Goal: Task Accomplishment & Management: Complete application form

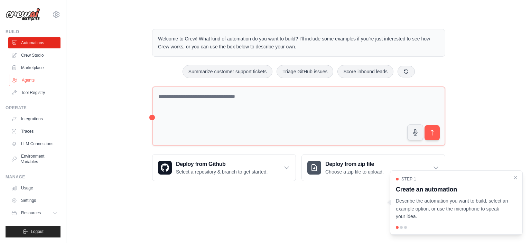
click at [17, 79] on icon at bounding box center [15, 81] width 6 height 6
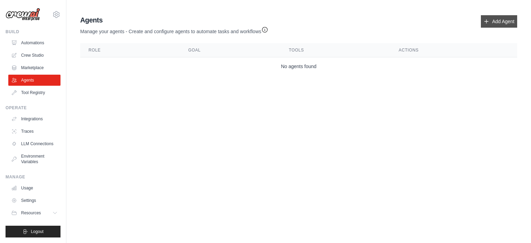
click at [490, 22] on icon at bounding box center [487, 22] width 6 height 6
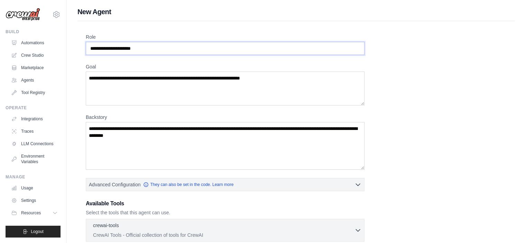
drag, startPoint x: 162, startPoint y: 49, endPoint x: 63, endPoint y: 54, distance: 98.7
click at [63, 54] on div "[PERSON_NAME][EMAIL_ADDRESS][DOMAIN_NAME] Settings Build Automations Crew Studio" at bounding box center [263, 185] width 526 height 371
click at [129, 53] on input "Role" at bounding box center [225, 48] width 279 height 13
drag, startPoint x: 150, startPoint y: 48, endPoint x: 31, endPoint y: 47, distance: 119.0
click at [31, 47] on div "[PERSON_NAME][EMAIL_ADDRESS][DOMAIN_NAME] Settings Build Automations Crew Studio" at bounding box center [263, 185] width 526 height 371
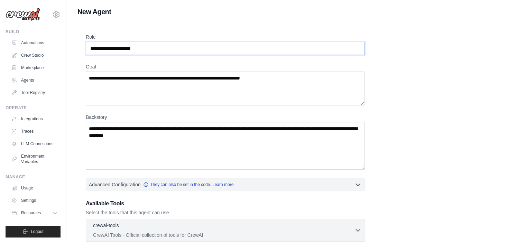
click at [103, 45] on input "Role" at bounding box center [225, 48] width 279 height 13
click at [88, 49] on input "**********" at bounding box center [225, 48] width 279 height 13
type input "**********"
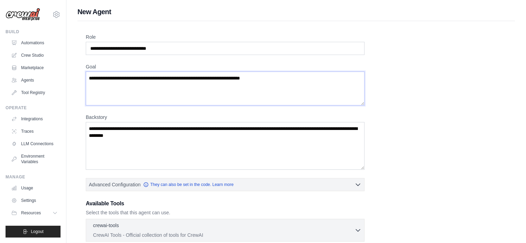
click at [146, 82] on textarea "Goal" at bounding box center [225, 89] width 279 height 34
click at [154, 77] on textarea "Goal" at bounding box center [225, 89] width 279 height 34
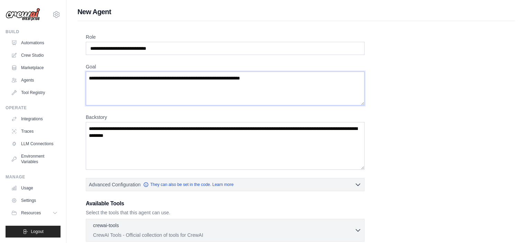
click at [154, 77] on textarea "Goal" at bounding box center [225, 89] width 279 height 34
drag, startPoint x: 272, startPoint y: 78, endPoint x: 171, endPoint y: 78, distance: 100.3
click at [171, 78] on textarea "Goal" at bounding box center [225, 89] width 279 height 34
type textarea "**********"
click at [177, 148] on textarea "Backstory" at bounding box center [225, 146] width 279 height 48
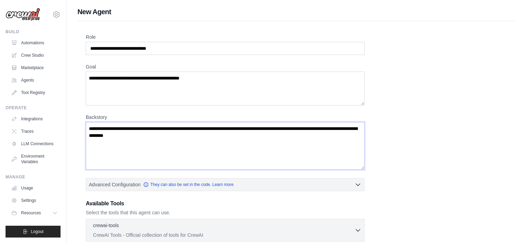
drag, startPoint x: 175, startPoint y: 143, endPoint x: 94, endPoint y: 119, distance: 84.7
click at [94, 119] on div "Backstory" at bounding box center [225, 142] width 279 height 56
drag, startPoint x: 90, startPoint y: 124, endPoint x: 145, endPoint y: 145, distance: 59.3
click at [145, 145] on textarea "Backstory" at bounding box center [225, 146] width 279 height 48
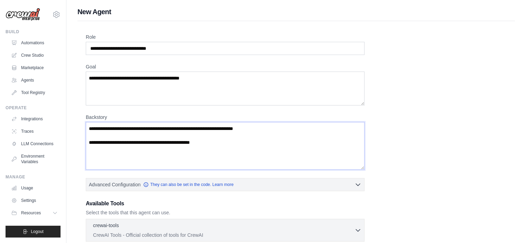
drag, startPoint x: 88, startPoint y: 141, endPoint x: 105, endPoint y: 142, distance: 17.0
click at [105, 142] on textarea "**********" at bounding box center [225, 146] width 279 height 48
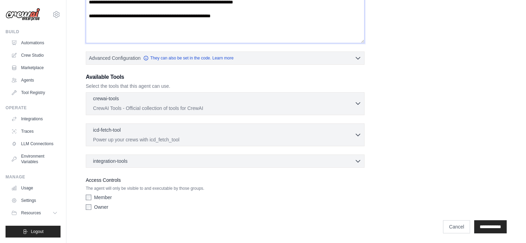
type textarea "**********"
click at [244, 100] on div "crewai-tools 0 selected" at bounding box center [224, 99] width 262 height 8
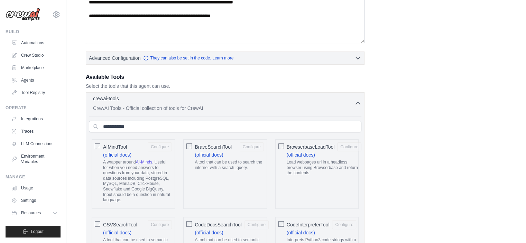
click at [244, 100] on div "crewai-tools 0 selected" at bounding box center [224, 99] width 262 height 8
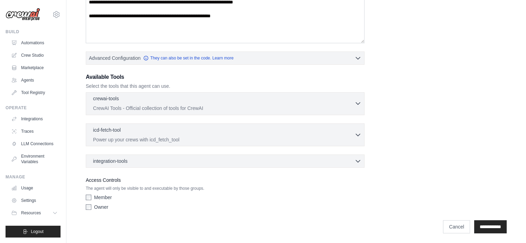
click at [143, 98] on div "crewai-tools 0 selected" at bounding box center [224, 99] width 262 height 8
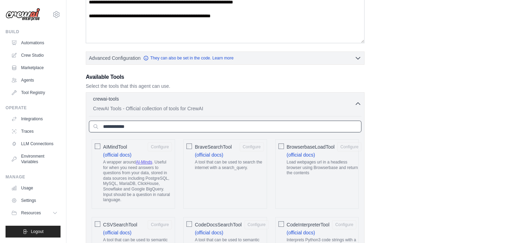
click at [145, 125] on input "text" at bounding box center [225, 127] width 273 height 12
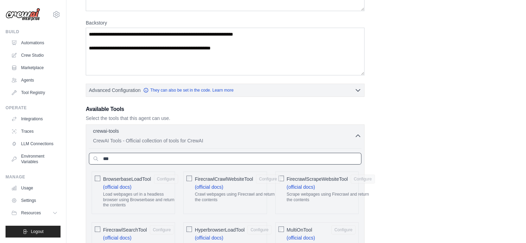
scroll to position [72, 0]
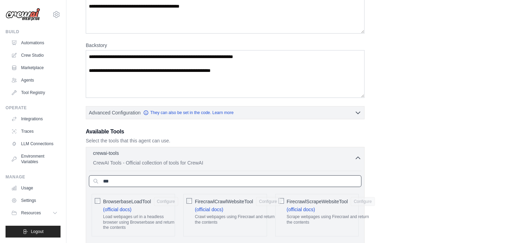
type input "***"
click at [116, 164] on p "CrewAI Tools - Official collection of tools for CrewAI" at bounding box center [224, 163] width 262 height 7
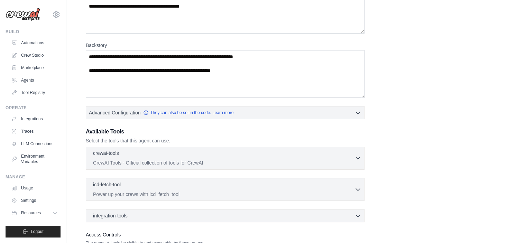
click at [126, 160] on p "CrewAI Tools - Official collection of tools for CrewAI" at bounding box center [224, 163] width 262 height 7
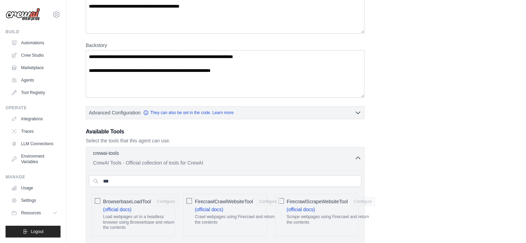
click at [126, 160] on p "CrewAI Tools - Official collection of tools for CrewAI" at bounding box center [224, 163] width 262 height 7
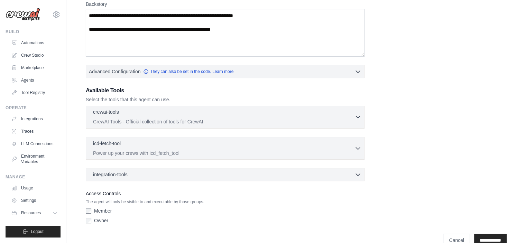
scroll to position [127, 0]
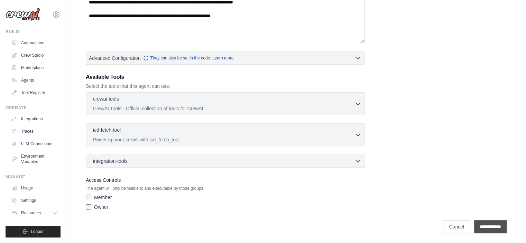
click at [484, 227] on input "**********" at bounding box center [490, 226] width 33 height 13
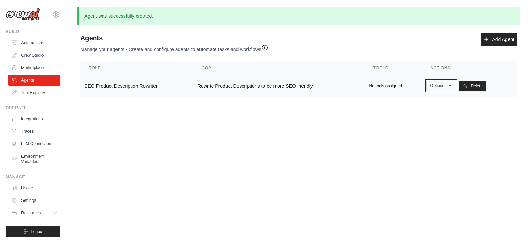
click at [429, 88] on button "Options" at bounding box center [441, 86] width 29 height 10
click at [431, 112] on link "Edit" at bounding box center [432, 114] width 50 height 12
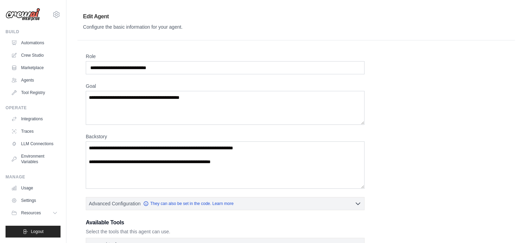
scroll to position [138, 0]
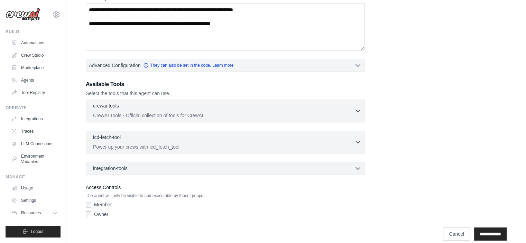
click at [174, 118] on p "CrewAI Tools - Official collection of tools for CrewAI" at bounding box center [224, 115] width 262 height 7
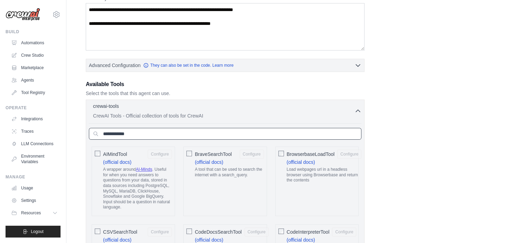
click at [173, 134] on input "text" at bounding box center [225, 134] width 273 height 12
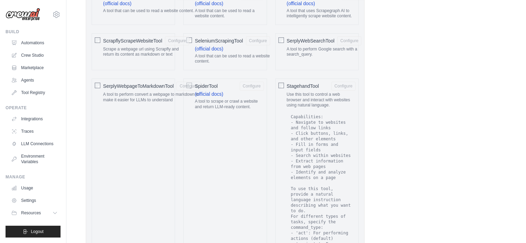
scroll to position [277, 0]
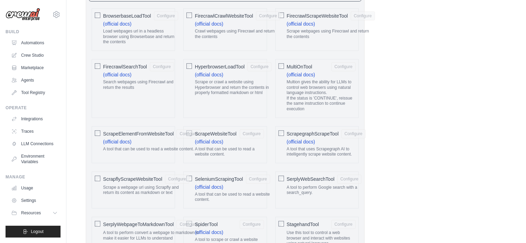
type input "***"
click at [157, 130] on span "ScrapeElementFromWebsiteTool" at bounding box center [138, 133] width 71 height 7
click at [203, 134] on span "ScrapeWebsiteTool" at bounding box center [216, 133] width 42 height 7
click at [320, 133] on span "ScrapegraphScrapeTool" at bounding box center [313, 133] width 52 height 7
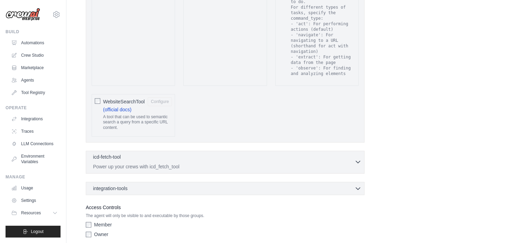
scroll to position [645, 0]
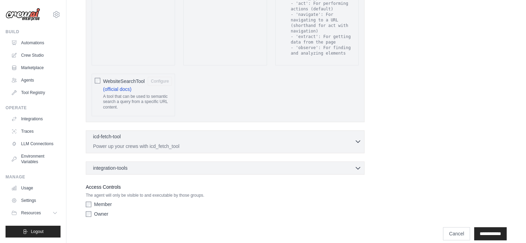
click at [143, 143] on p "Power up your crews with icd_fetch_tool" at bounding box center [224, 146] width 262 height 7
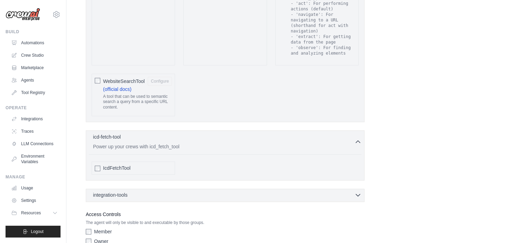
click at [115, 192] on span "integration-tools" at bounding box center [110, 195] width 35 height 7
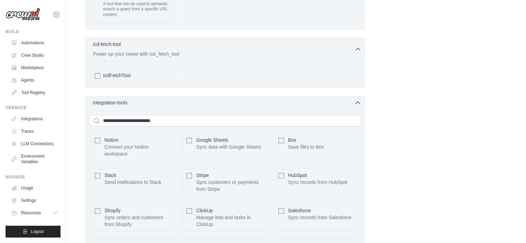
scroll to position [876, 0]
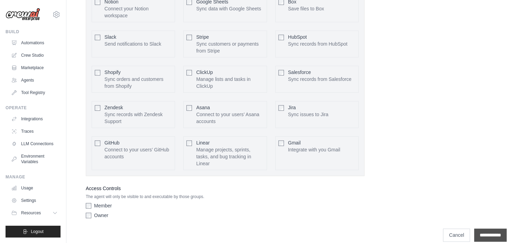
click at [484, 229] on input "**********" at bounding box center [490, 235] width 33 height 13
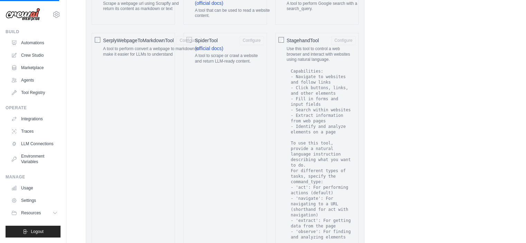
scroll to position [184, 0]
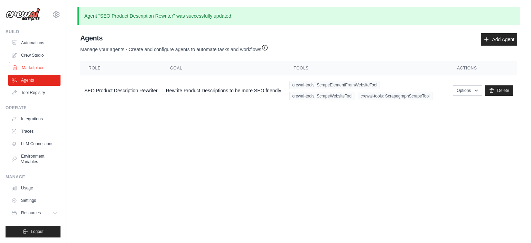
click at [20, 63] on link "Marketplace" at bounding box center [35, 67] width 52 height 11
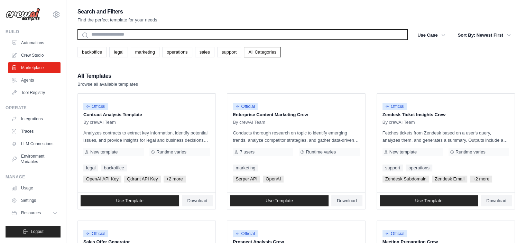
click at [127, 30] on input "text" at bounding box center [243, 34] width 330 height 11
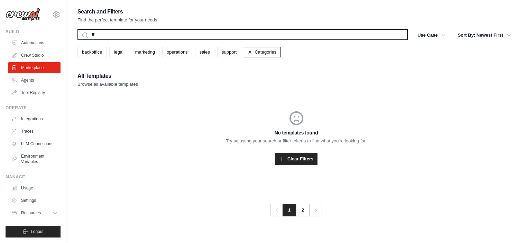
type input "*"
type input "***"
click at [77, 40] on button "Search" at bounding box center [77, 40] width 0 height 0
click at [127, 30] on input "***" at bounding box center [243, 34] width 330 height 11
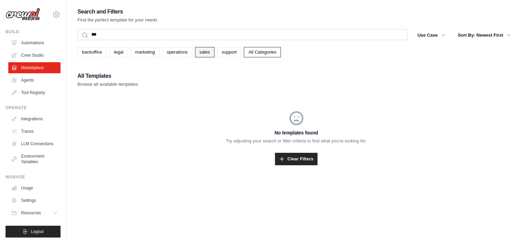
click at [208, 52] on link "sales" at bounding box center [204, 52] width 19 height 10
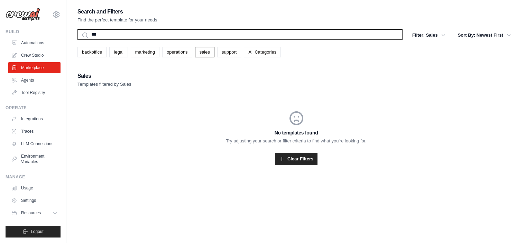
click at [383, 34] on input "***" at bounding box center [240, 34] width 325 height 11
type input "*"
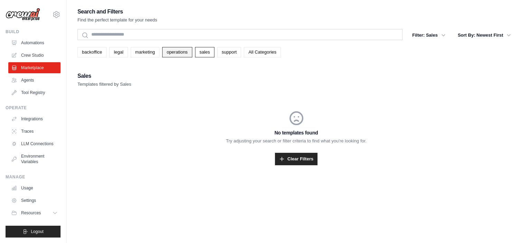
click at [167, 56] on link "operations" at bounding box center [177, 52] width 30 height 10
click at [198, 53] on link "sales" at bounding box center [204, 52] width 19 height 10
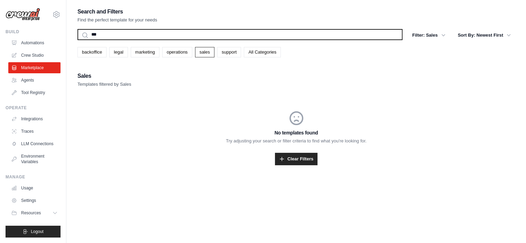
click at [197, 31] on input "***" at bounding box center [240, 34] width 325 height 11
type input "*"
click at [77, 40] on button "Search" at bounding box center [77, 40] width 0 height 0
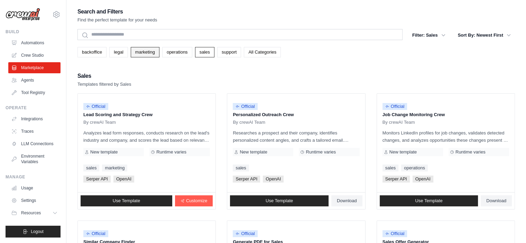
click at [148, 55] on link "marketing" at bounding box center [145, 52] width 29 height 10
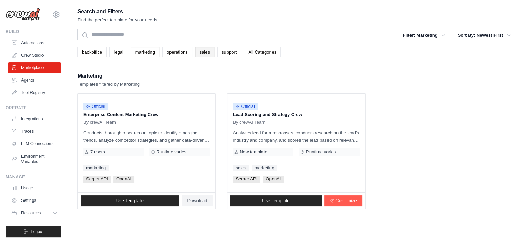
click at [196, 55] on link "sales" at bounding box center [204, 52] width 19 height 10
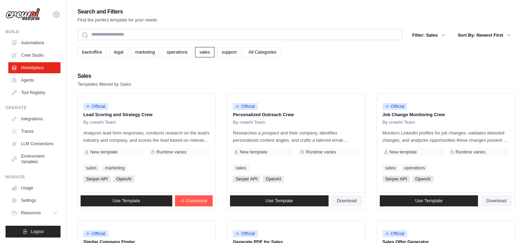
click at [249, 54] on link "All Categories" at bounding box center [262, 52] width 37 height 10
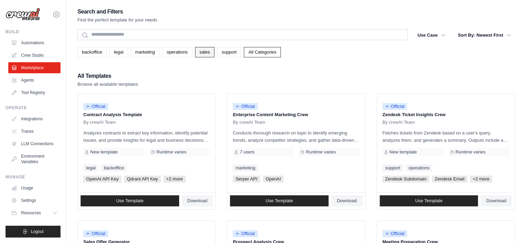
click at [205, 51] on link "sales" at bounding box center [204, 52] width 19 height 10
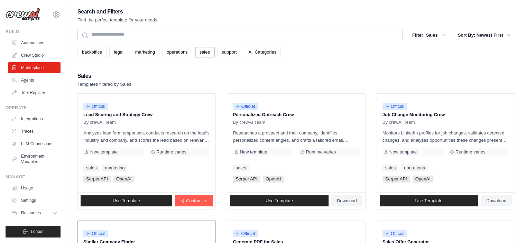
scroll to position [138, 0]
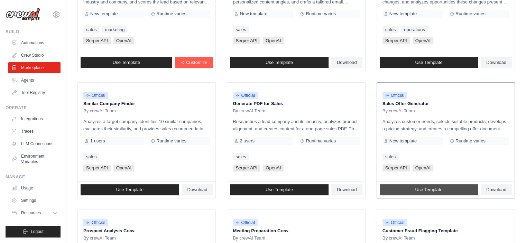
click at [404, 194] on link "Use Template" at bounding box center [429, 189] width 99 height 11
